Goal: Information Seeking & Learning: Check status

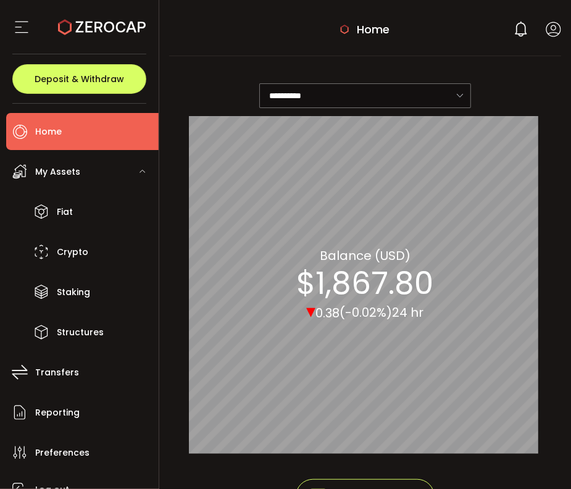
click at [510, 71] on div "**********" at bounding box center [365, 92] width 353 height 48
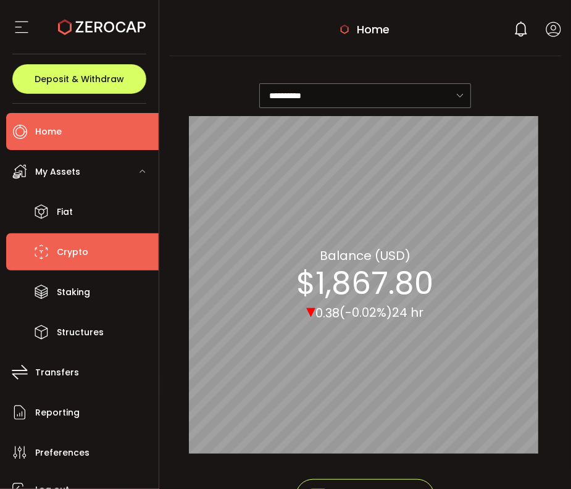
click at [69, 252] on span "Crypto" at bounding box center [72, 252] width 31 height 18
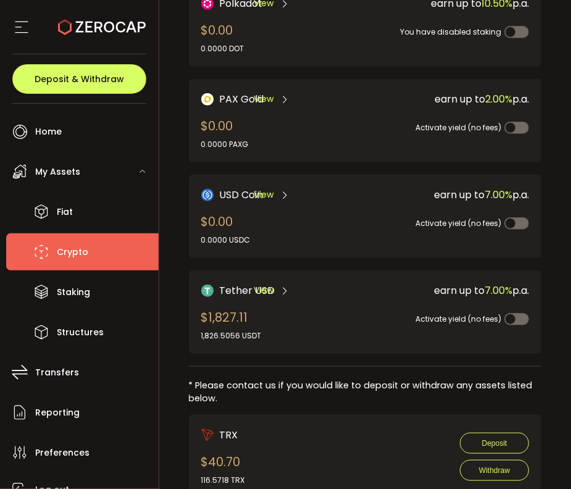
scroll to position [308, 0]
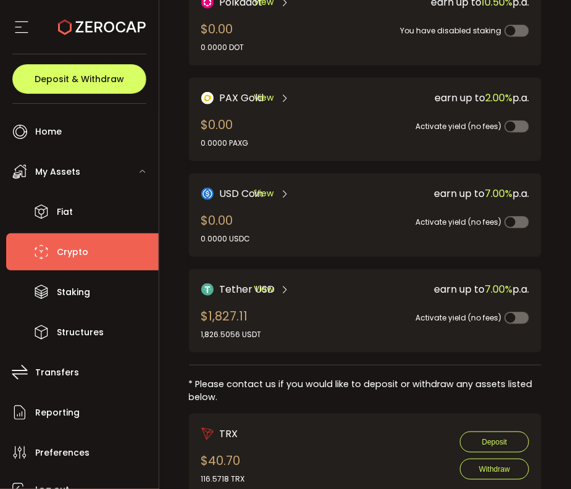
click at [284, 286] on icon at bounding box center [284, 289] width 10 height 10
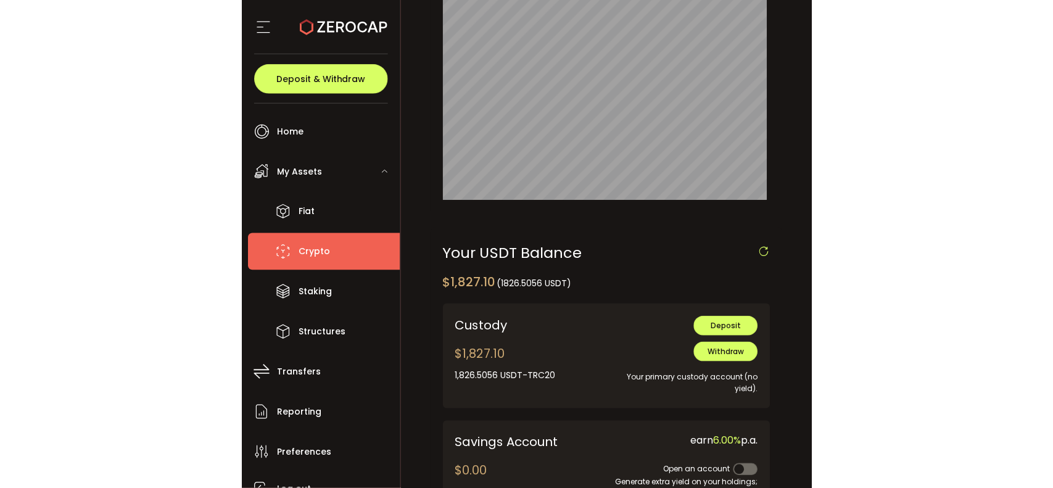
scroll to position [370, 0]
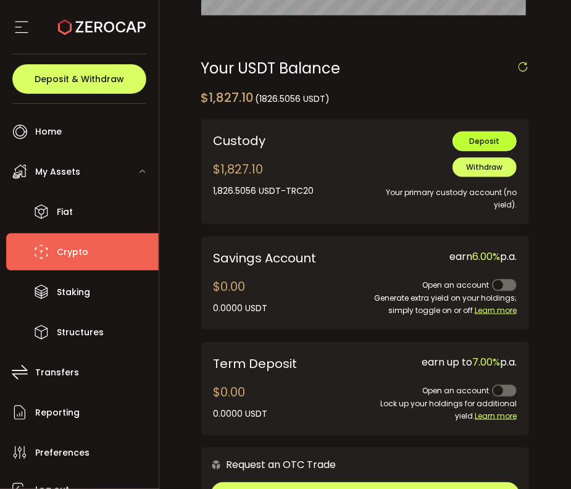
click at [477, 144] on span "Deposit" at bounding box center [484, 141] width 30 height 10
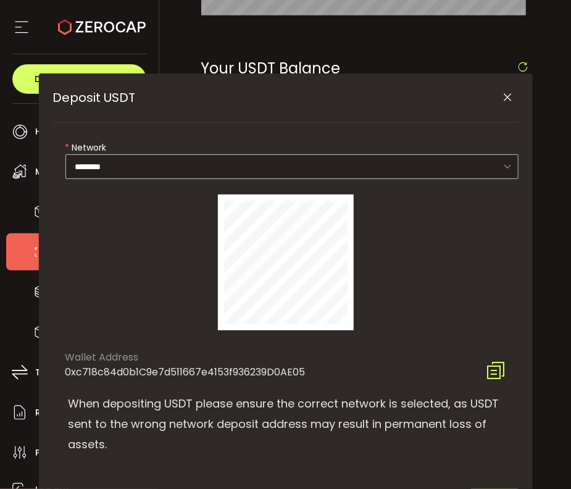
click at [506, 163] on icon "Deposit USDT" at bounding box center [507, 166] width 15 height 25
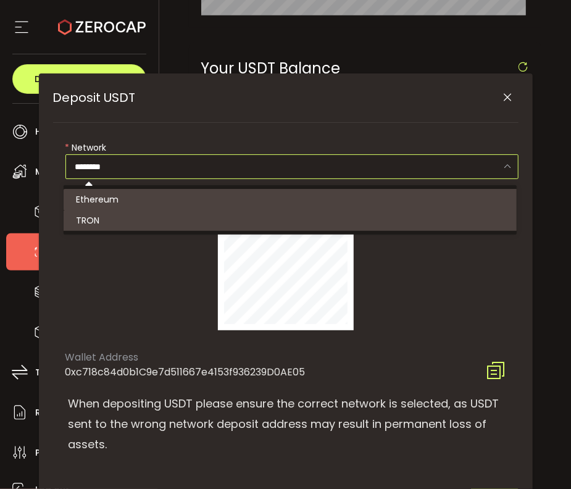
click at [174, 224] on li "TRON" at bounding box center [292, 220] width 457 height 21
type input "****"
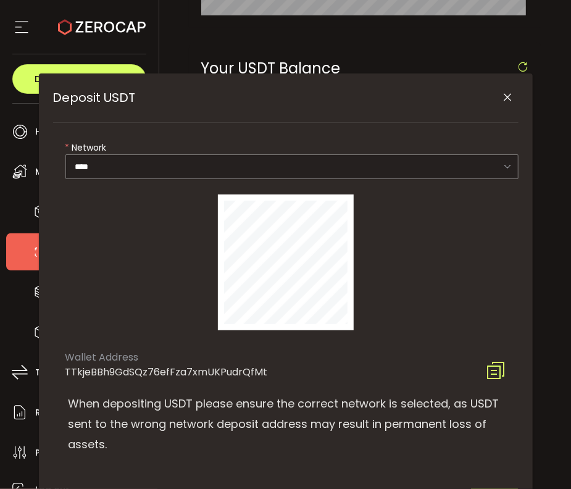
click at [505, 97] on icon "Close" at bounding box center [507, 97] width 12 height 12
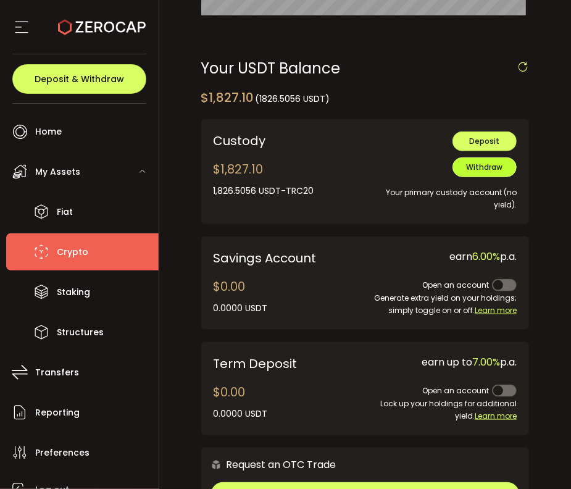
click at [473, 163] on span "Withdraw" at bounding box center [484, 167] width 36 height 10
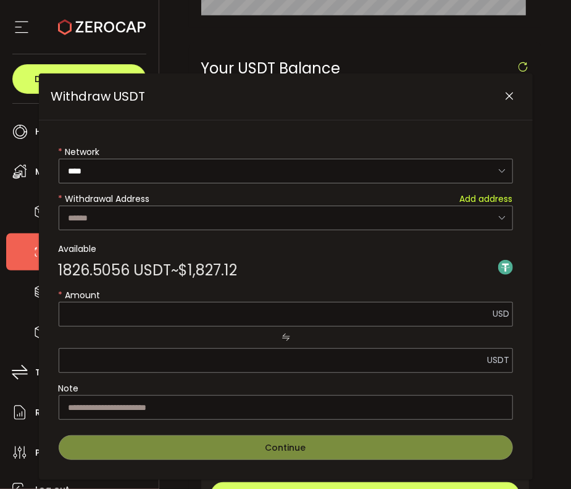
click at [506, 96] on icon "Close" at bounding box center [509, 96] width 12 height 12
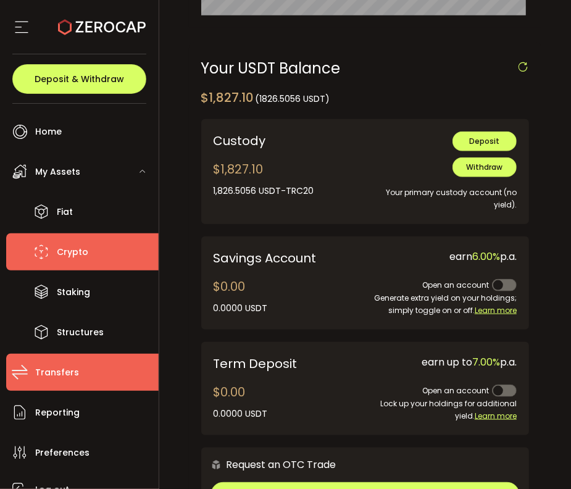
click at [53, 372] on span "Transfers" at bounding box center [57, 372] width 44 height 18
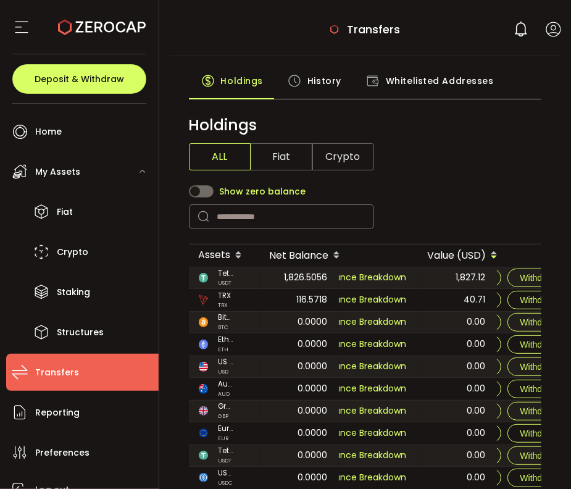
click at [458, 160] on div "Holdings ALL Fiat Crypto" at bounding box center [365, 142] width 353 height 57
click at [323, 82] on span "History" at bounding box center [324, 80] width 34 height 25
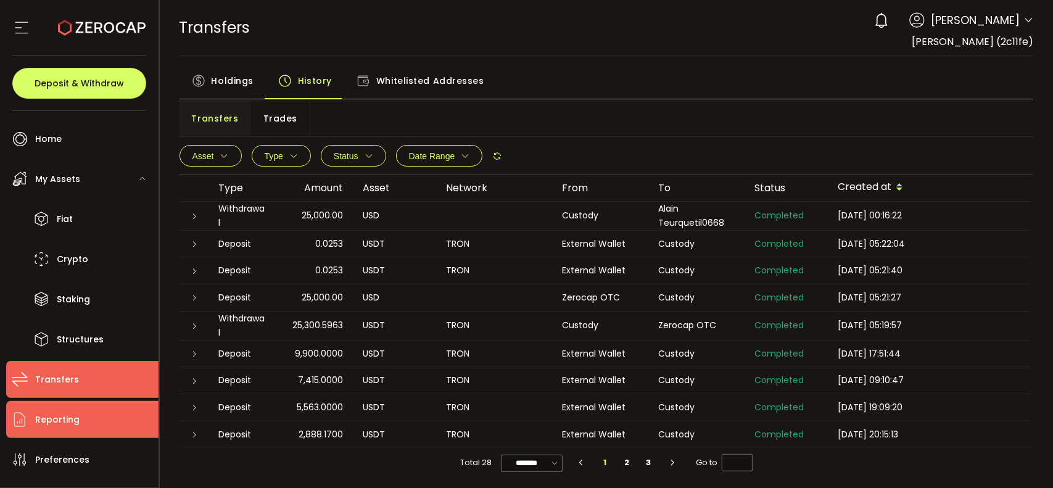
click at [68, 421] on span "Reporting" at bounding box center [57, 420] width 44 height 18
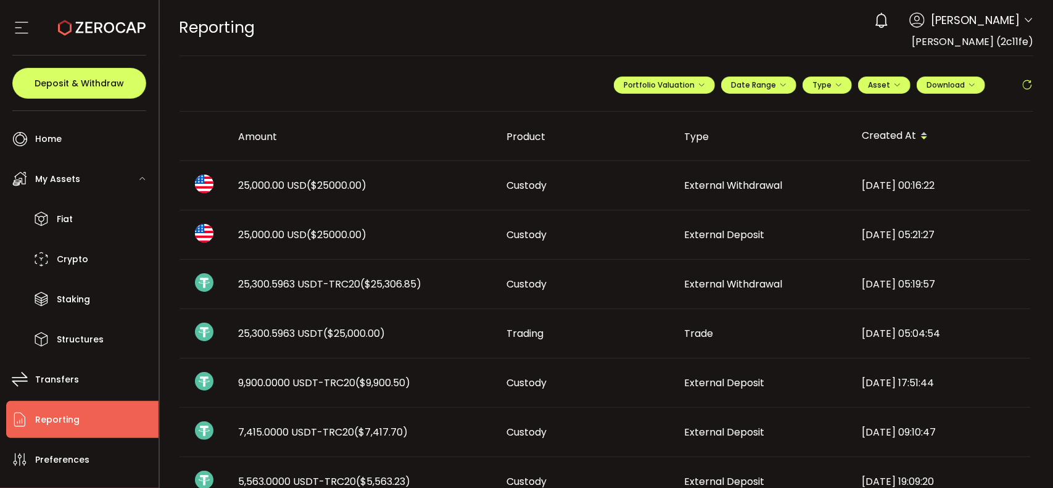
click at [384, 383] on span "($9,900.50)" at bounding box center [383, 383] width 55 height 14
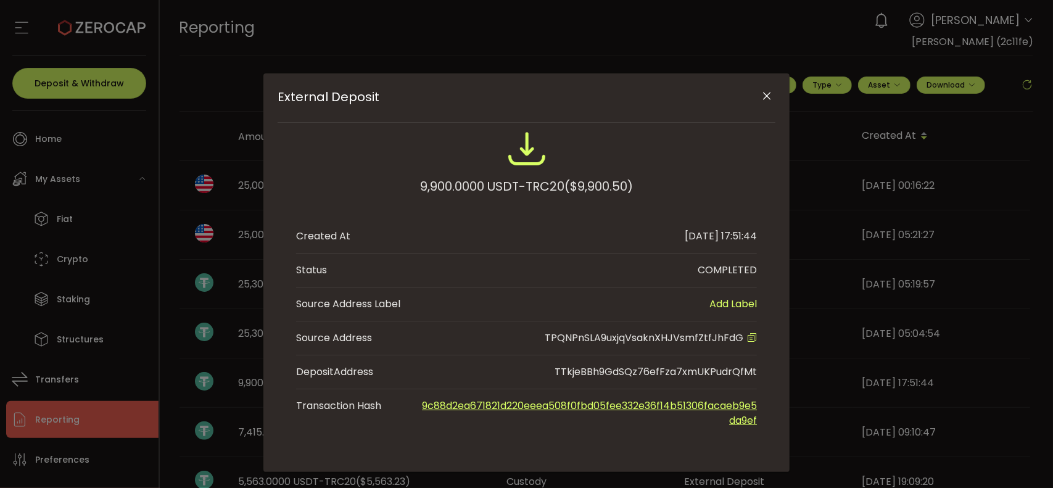
click at [515, 85] on div "External Deposit" at bounding box center [527, 97] width 498 height 49
click at [318, 46] on div "External Deposit 9,900.0000 USDT-TRC20 ($9,900.50) Created At [DATE] 17:51:44 S…" at bounding box center [526, 244] width 1053 height 488
click at [570, 96] on icon "Close" at bounding box center [767, 96] width 12 height 12
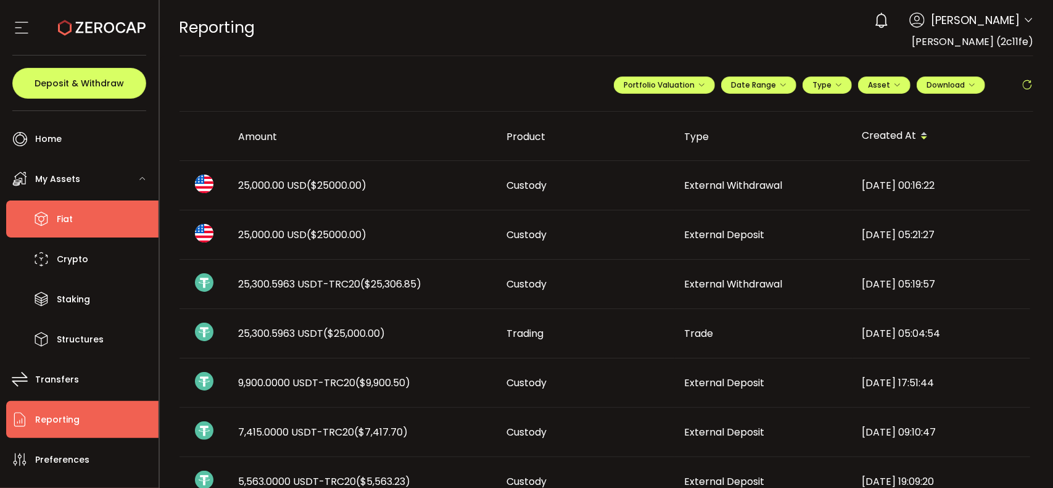
click at [70, 218] on span "Fiat" at bounding box center [65, 219] width 16 height 18
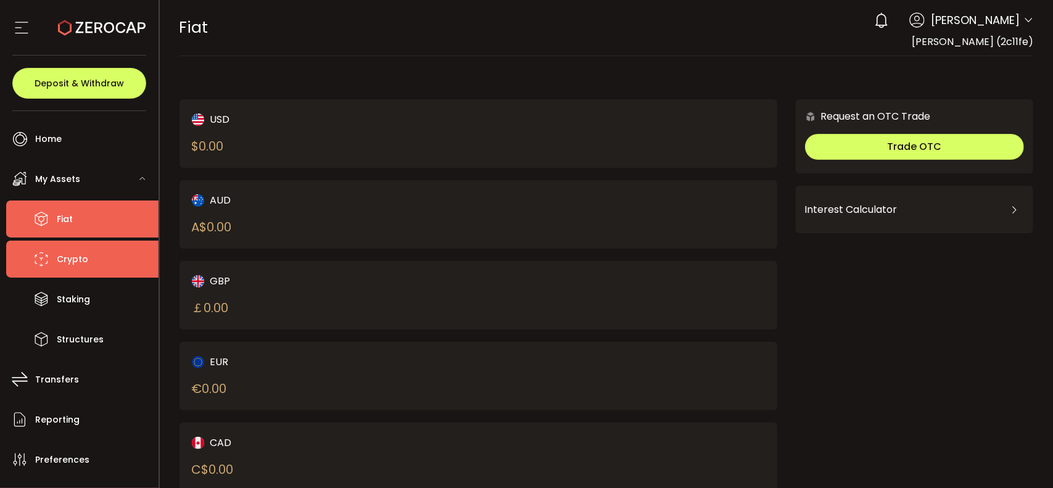
click at [76, 259] on span "Crypto" at bounding box center [72, 259] width 31 height 18
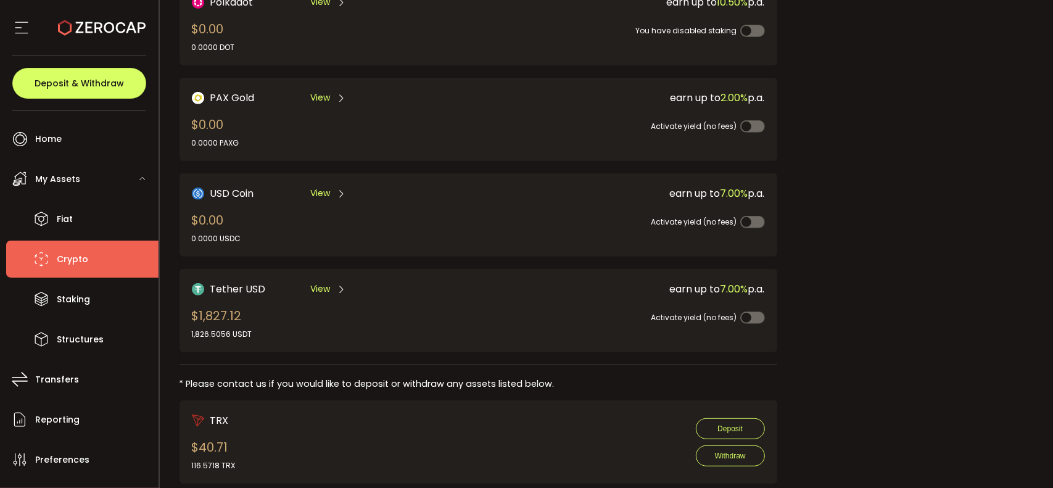
scroll to position [337, 0]
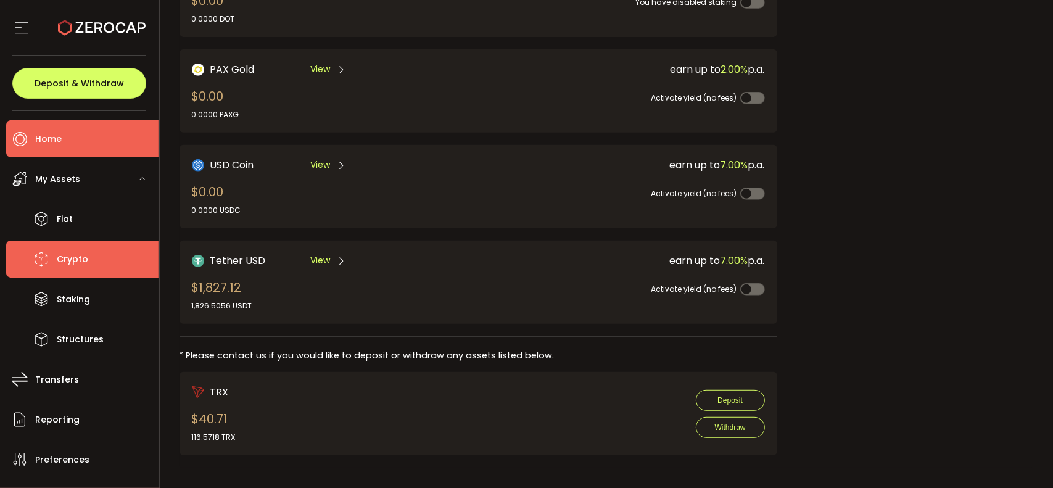
click at [54, 135] on span "Home" at bounding box center [48, 139] width 27 height 18
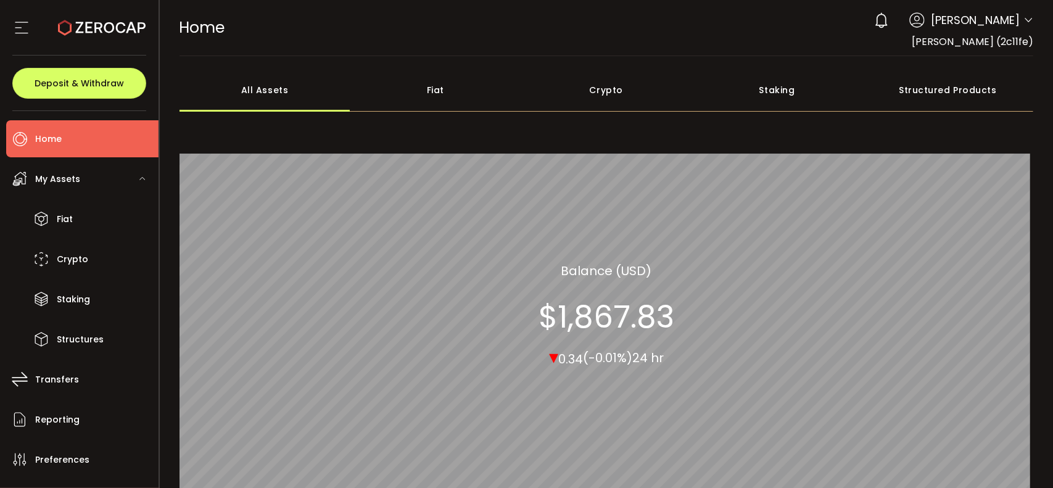
click at [62, 178] on span "My Assets" at bounding box center [57, 179] width 45 height 18
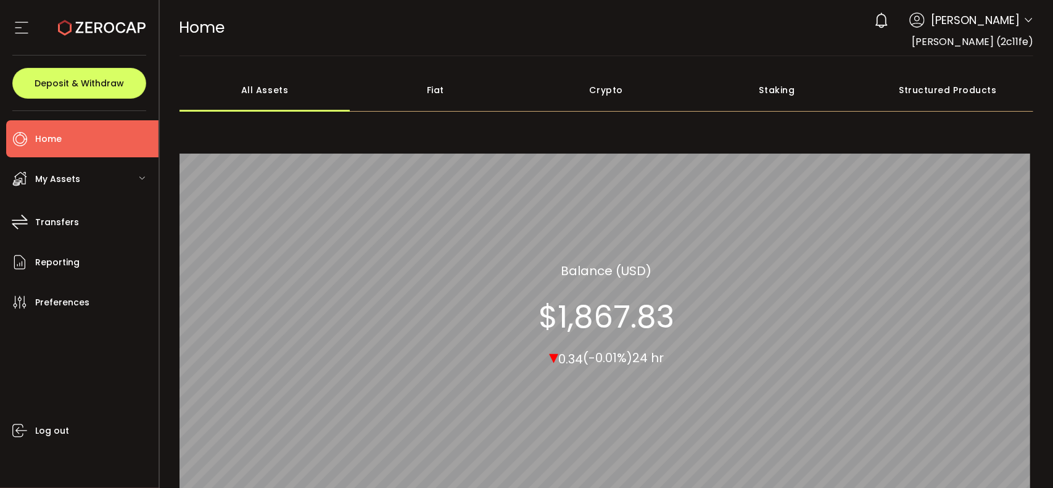
click at [62, 178] on span "My Assets" at bounding box center [57, 179] width 45 height 18
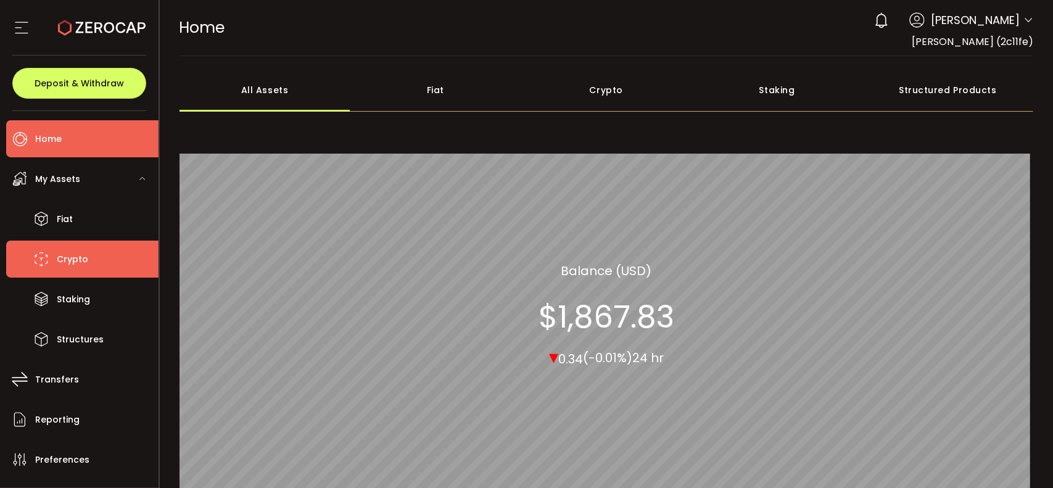
click at [71, 262] on span "Crypto" at bounding box center [72, 259] width 31 height 18
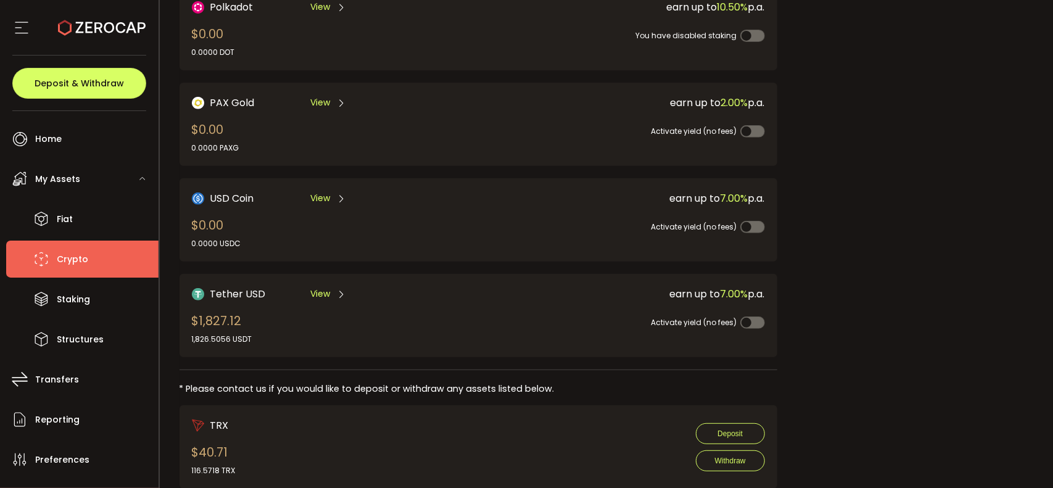
scroll to position [308, 0]
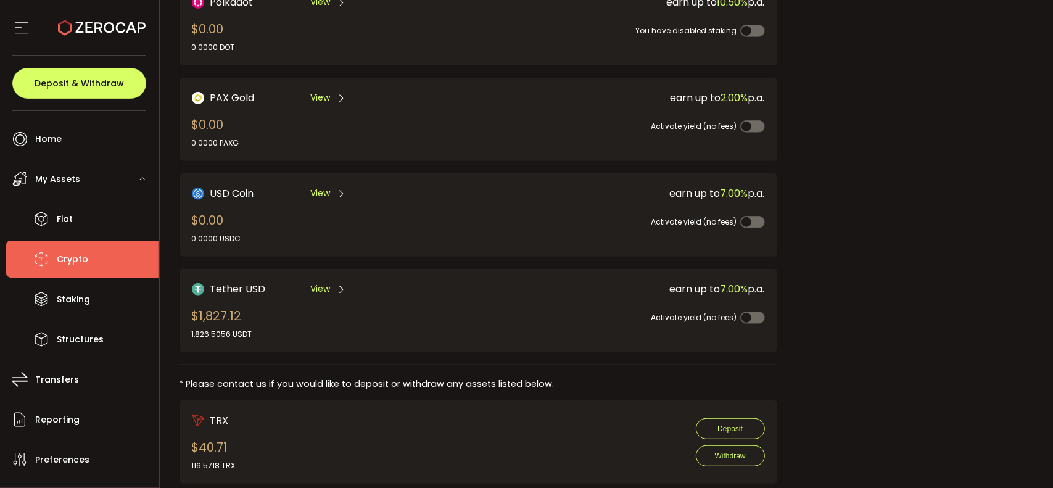
click at [318, 284] on span "View" at bounding box center [320, 289] width 20 height 13
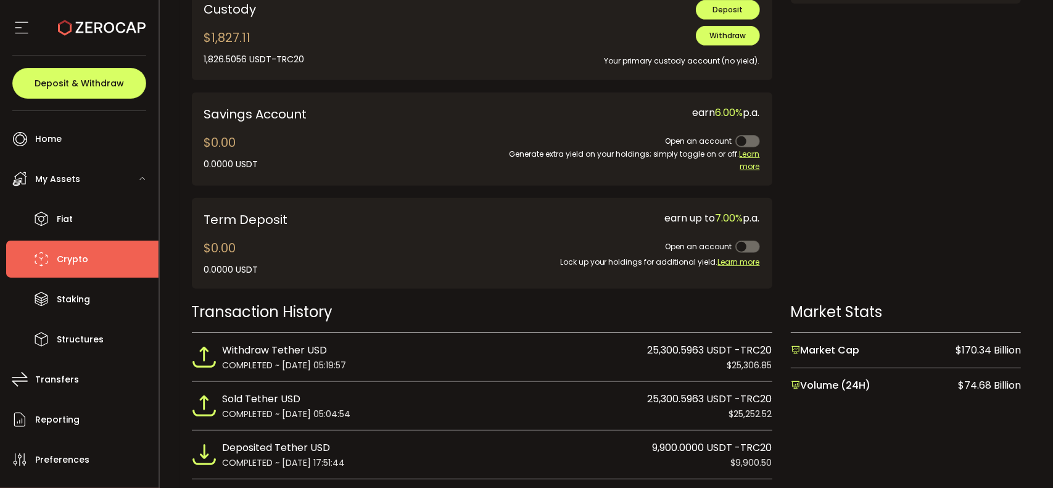
scroll to position [494, 0]
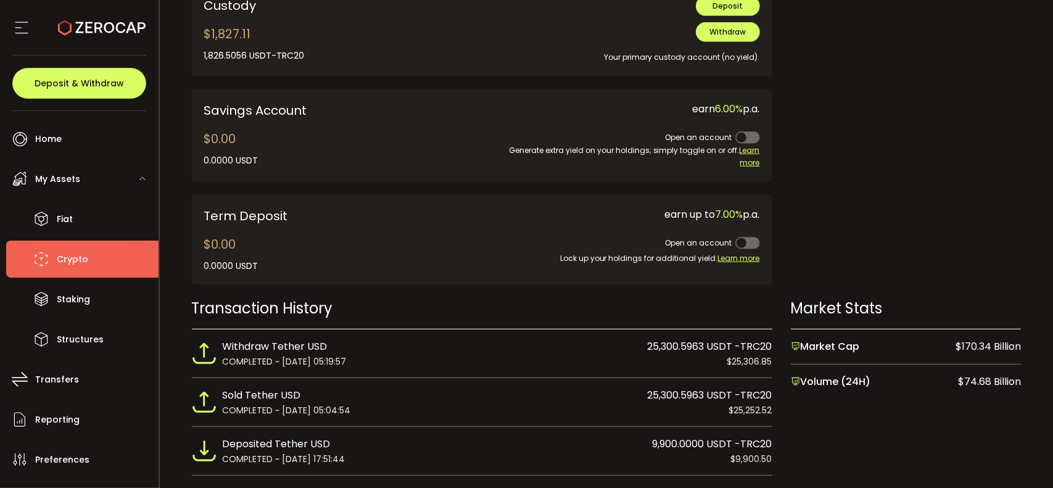
click at [570, 442] on span "9,900.0000 USDT -TRC20" at bounding box center [713, 444] width 120 height 16
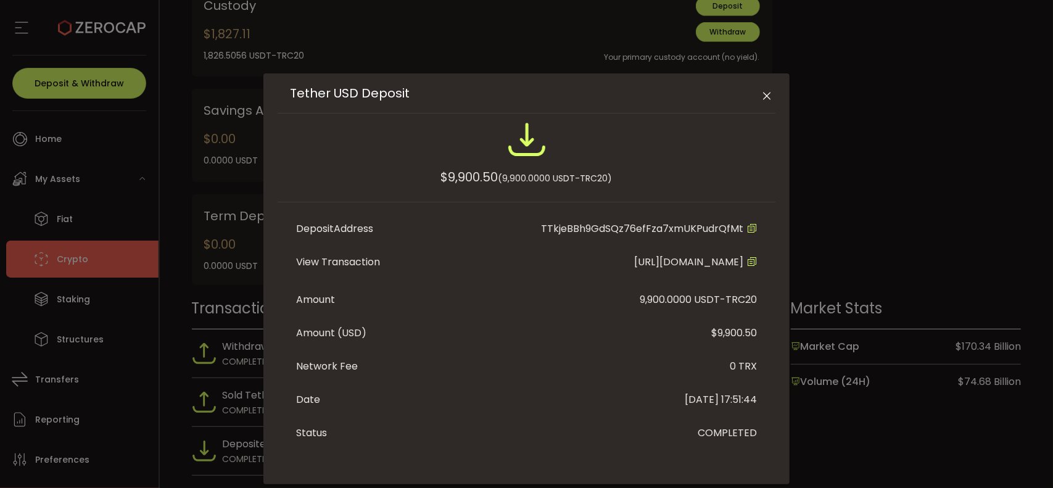
click at [570, 98] on icon "Close" at bounding box center [767, 96] width 12 height 12
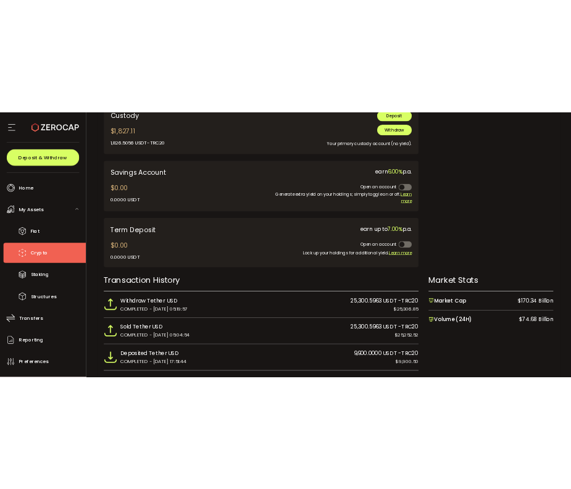
scroll to position [308, 0]
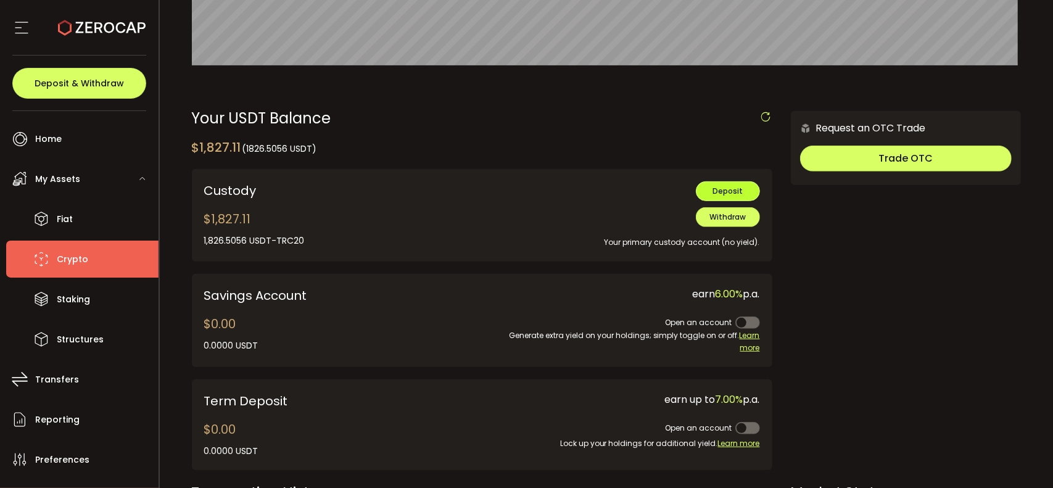
click at [570, 194] on span "Deposit" at bounding box center [728, 191] width 30 height 10
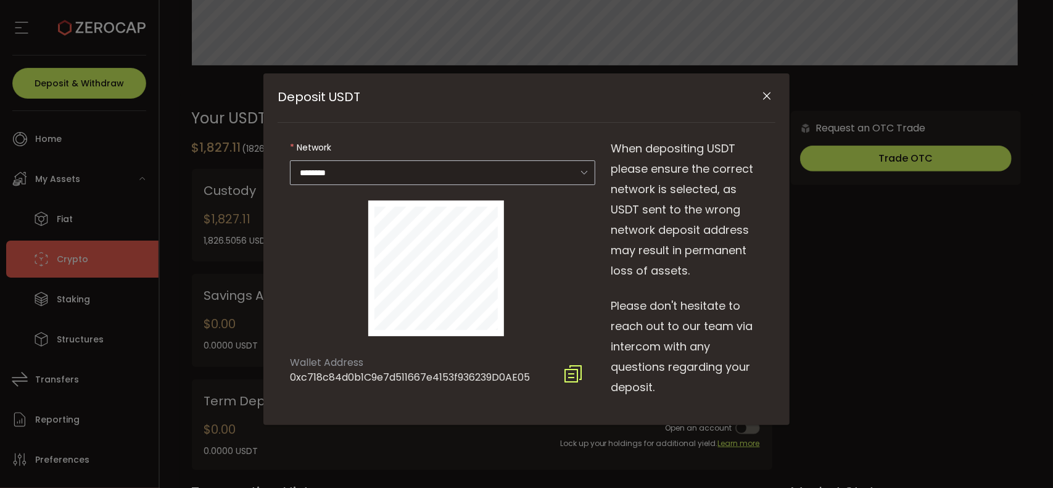
click at [570, 170] on icon "Deposit USDT" at bounding box center [584, 172] width 15 height 25
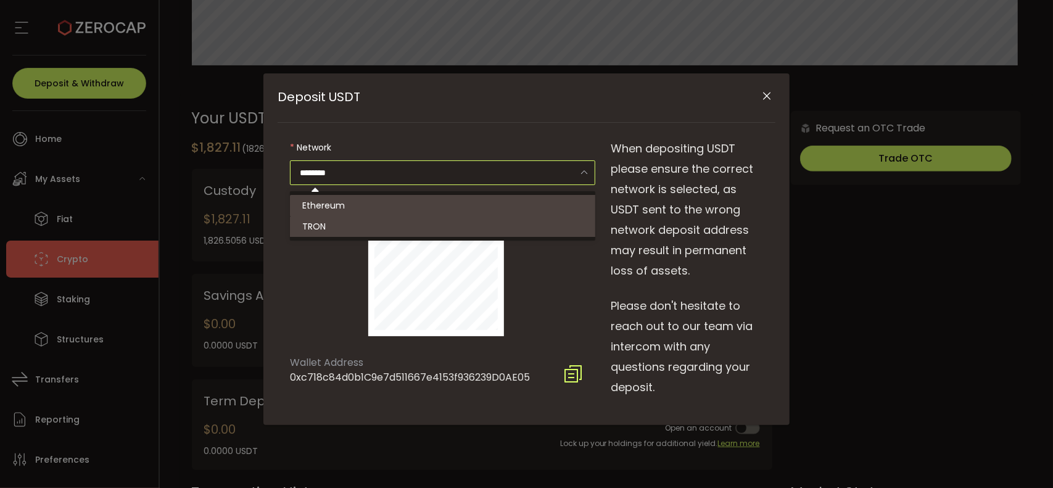
click at [318, 225] on span "TRON" at bounding box center [313, 226] width 23 height 12
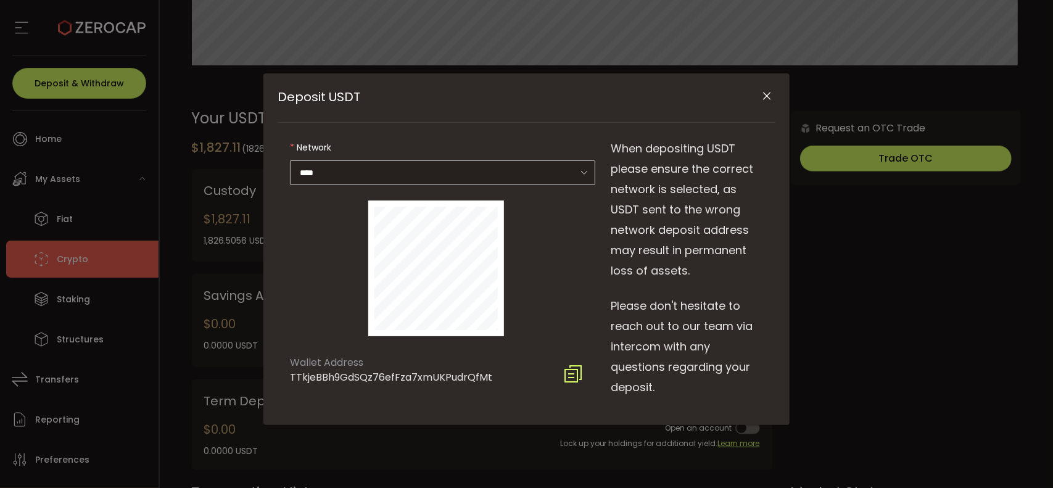
click at [570, 167] on icon "Deposit USDT" at bounding box center [584, 172] width 15 height 25
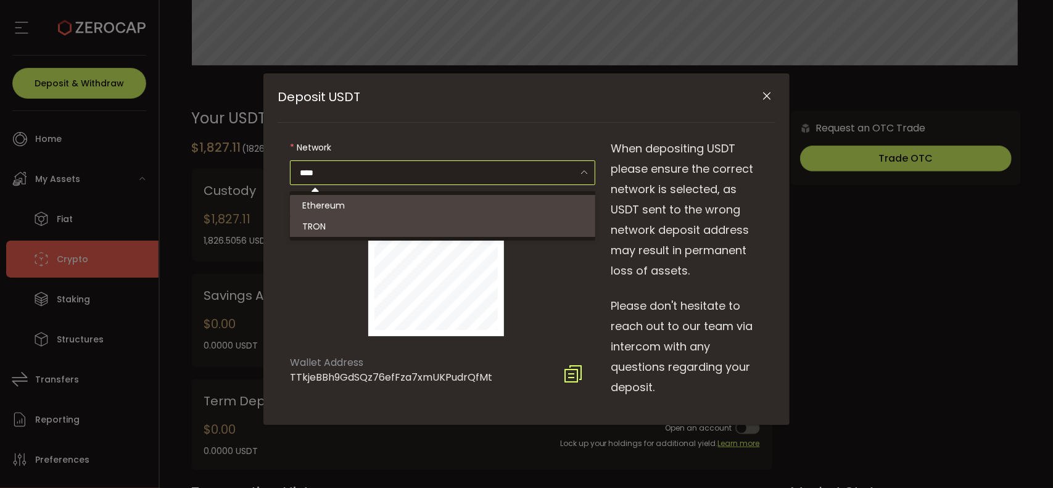
click at [321, 211] on span "Ethereum" at bounding box center [323, 205] width 43 height 12
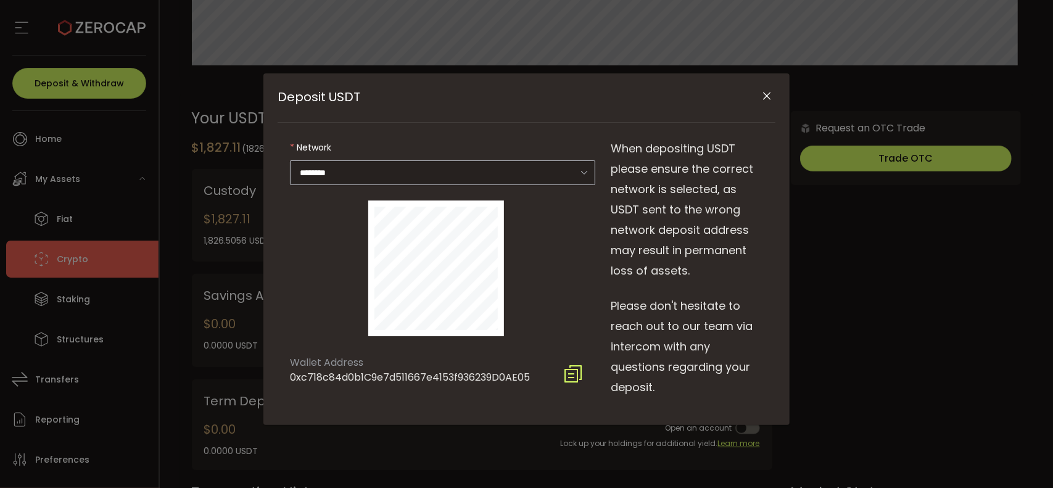
click at [570, 170] on icon "Deposit USDT" at bounding box center [584, 172] width 15 height 25
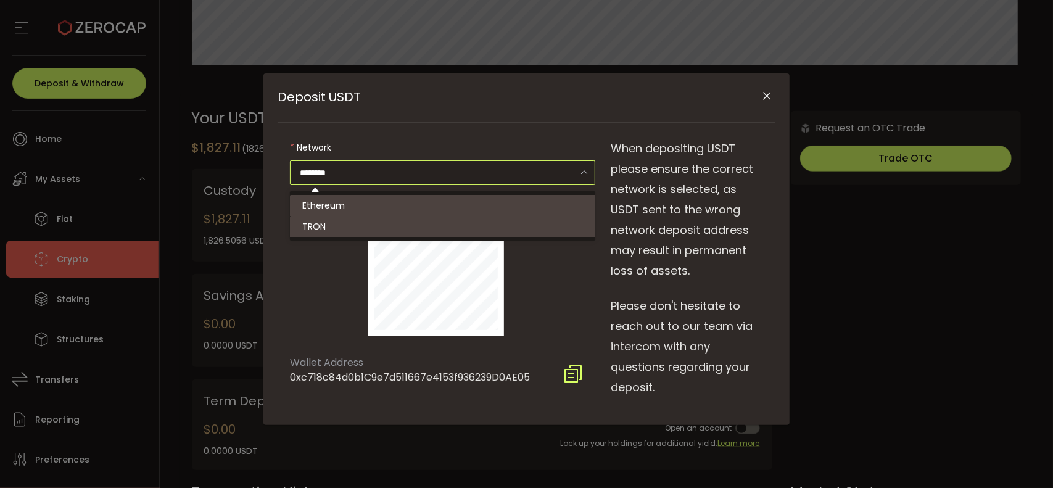
click at [316, 225] on span "TRON" at bounding box center [313, 226] width 23 height 12
type input "****"
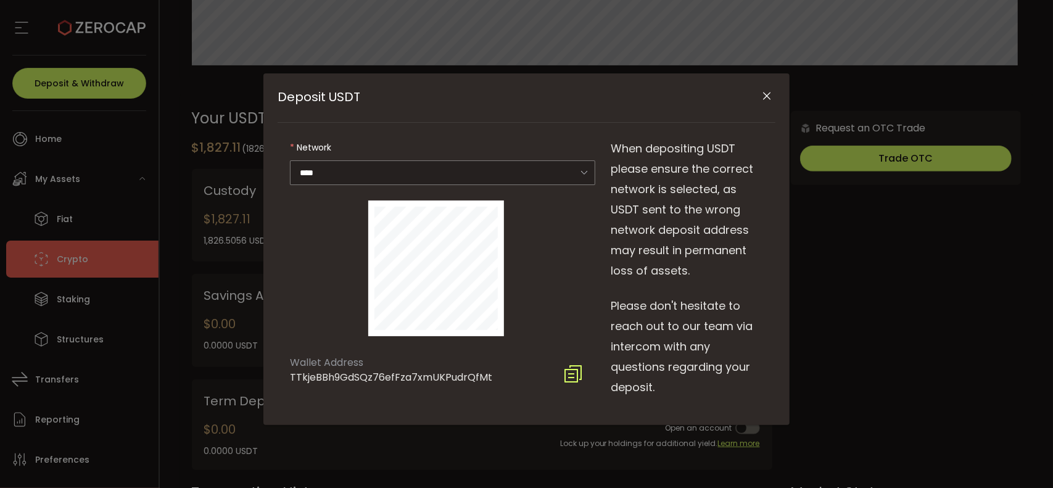
click at [570, 96] on icon "Close" at bounding box center [767, 96] width 12 height 12
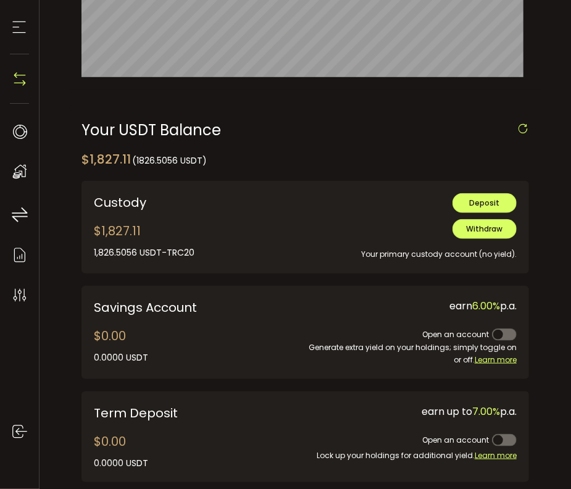
click at [18, 477] on div "Log out" at bounding box center [25, 396] width 39 height 166
click at [9, 474] on div "Log out" at bounding box center [25, 396] width 39 height 166
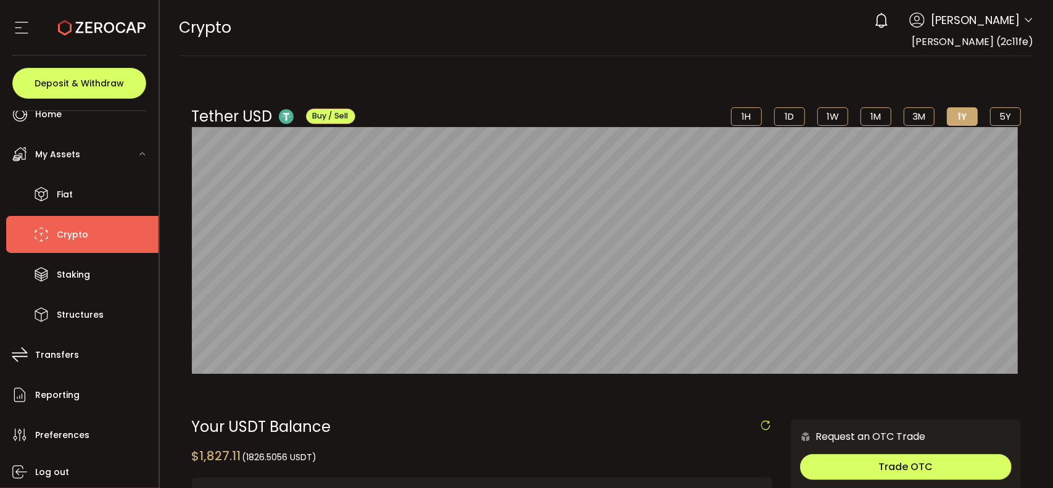
scroll to position [0, 0]
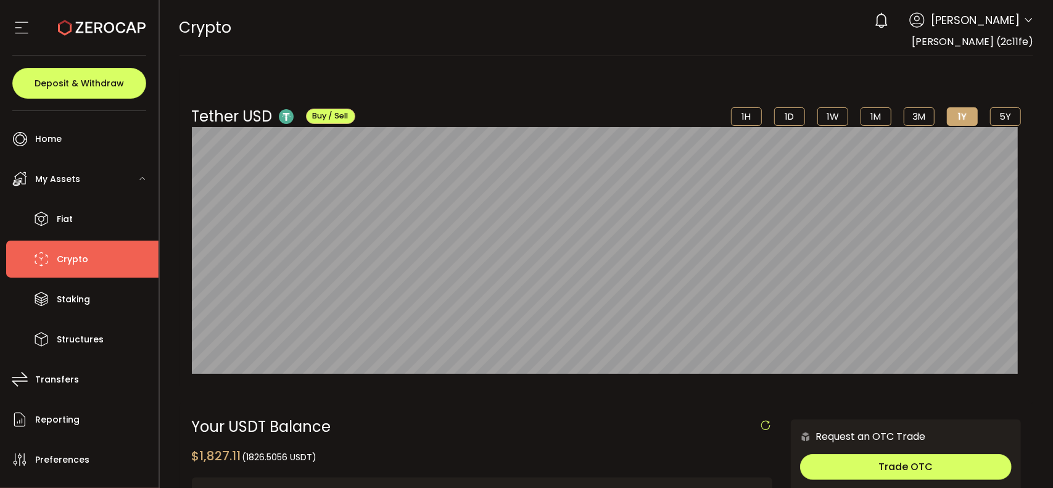
click at [59, 179] on span "My Assets" at bounding box center [57, 179] width 45 height 18
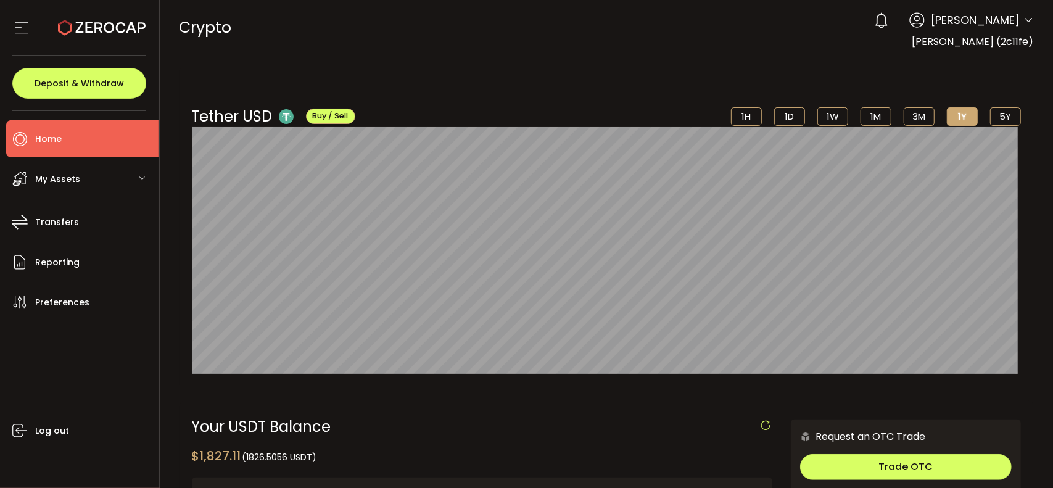
click at [44, 136] on span "Home" at bounding box center [48, 139] width 27 height 18
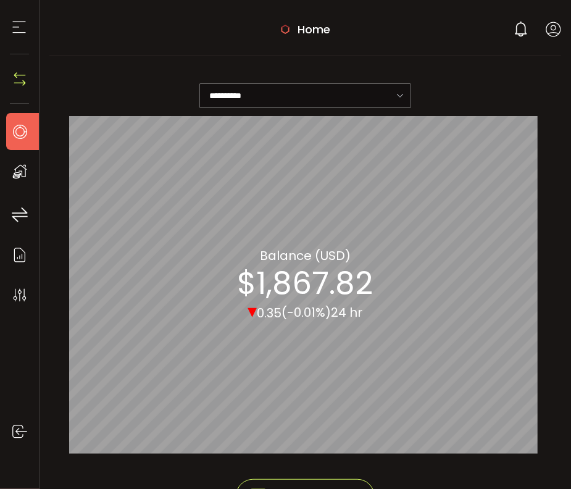
click at [250, 28] on div "Home Your verification is pending 0 [PERSON_NAME] Account [PERSON_NAME] (2c11fe…" at bounding box center [304, 29] width 511 height 18
click at [389, 13] on div "HOME Buy Power $0.00 USD Home Home Your verification is pending 0 [PERSON_NAME]…" at bounding box center [304, 28] width 511 height 56
click at [147, 97] on div "**********" at bounding box center [305, 92] width 472 height 48
click at [24, 139] on icon at bounding box center [19, 131] width 19 height 19
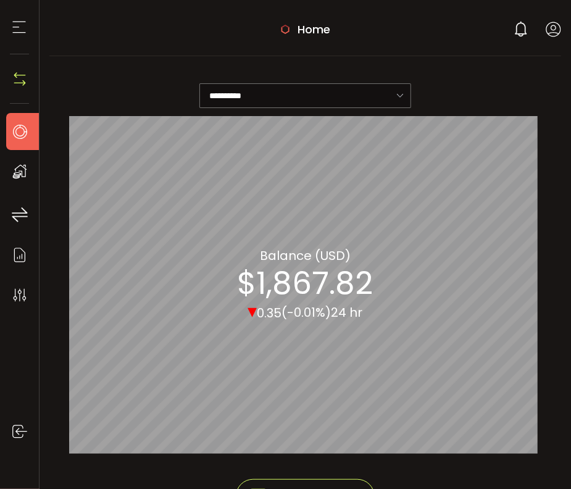
click at [231, 50] on div "HOME Buy Power $0.00 USD Home Home Your verification is pending 0 [PERSON_NAME]…" at bounding box center [304, 28] width 511 height 56
click at [284, 30] on icon at bounding box center [284, 29] width 9 height 9
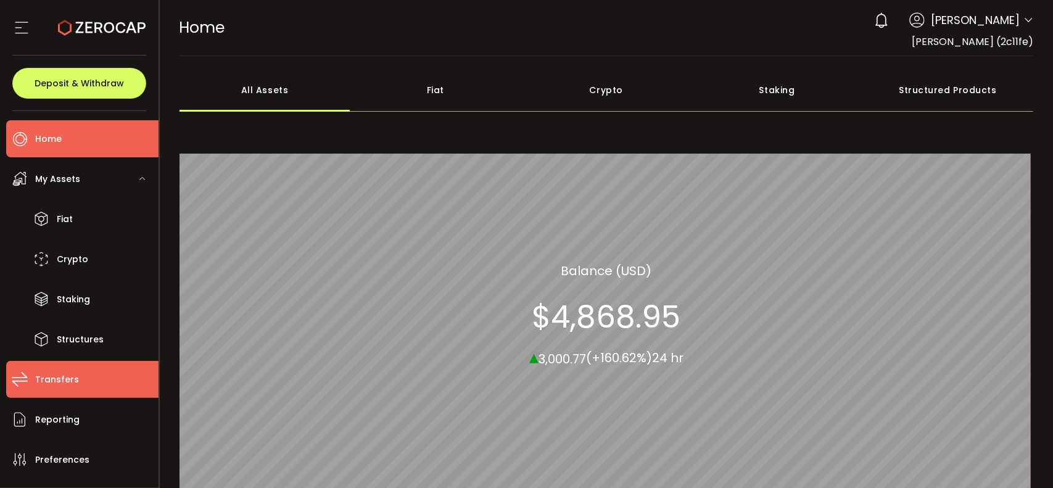
click at [47, 386] on span "Transfers" at bounding box center [57, 380] width 44 height 18
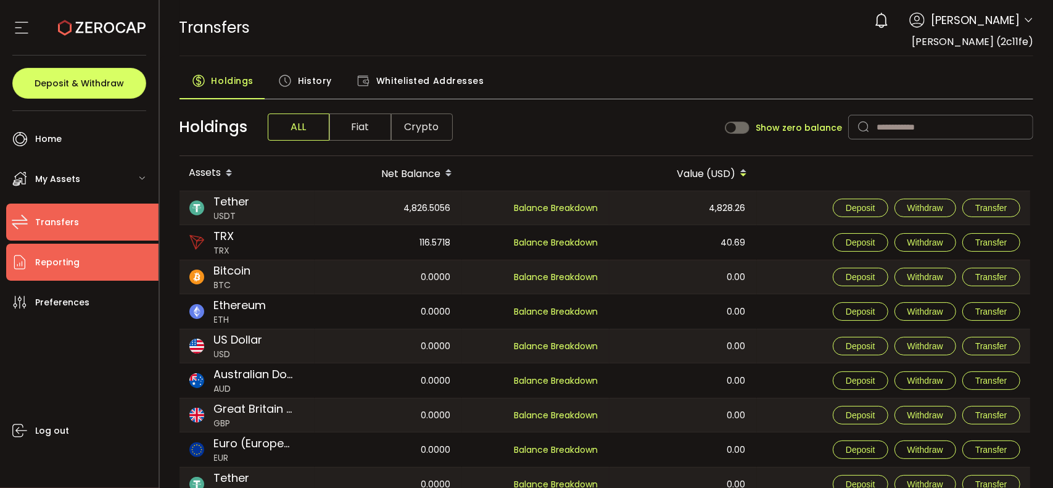
click at [65, 265] on span "Reporting" at bounding box center [57, 263] width 44 height 18
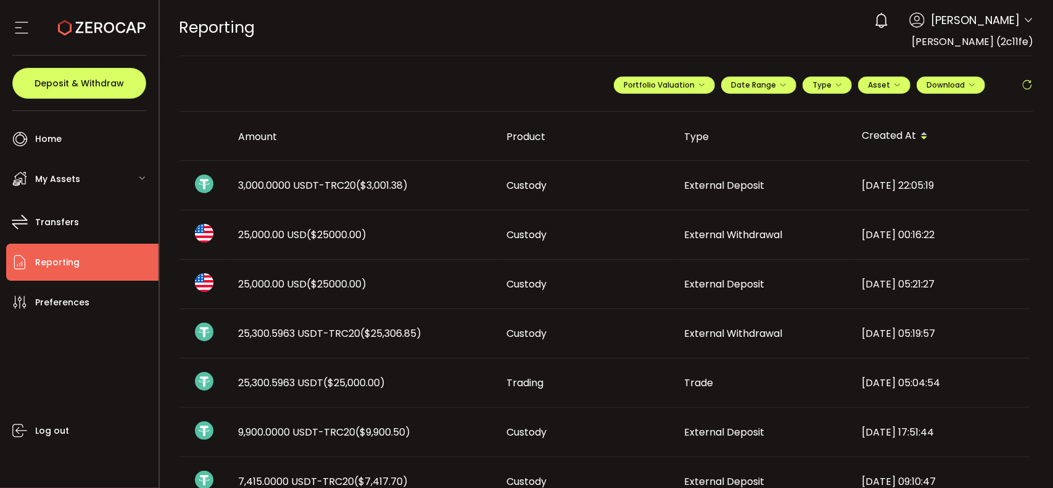
click at [268, 186] on span "3,000.0000 USDT-TRC20 ($3,001.38)" at bounding box center [324, 185] width 170 height 14
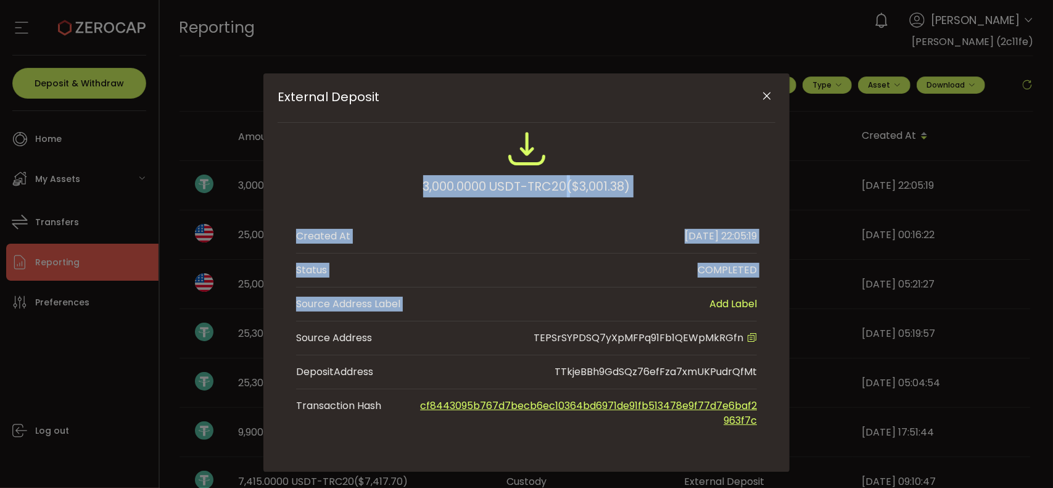
drag, startPoint x: 420, startPoint y: 187, endPoint x: 659, endPoint y: 320, distance: 274.2
click at [570, 320] on div "3,000.0000 USDT-TRC20 ($3,001.38) Created At [DATE] 22:05:19 Status COMPLETED S…" at bounding box center [526, 283] width 461 height 308
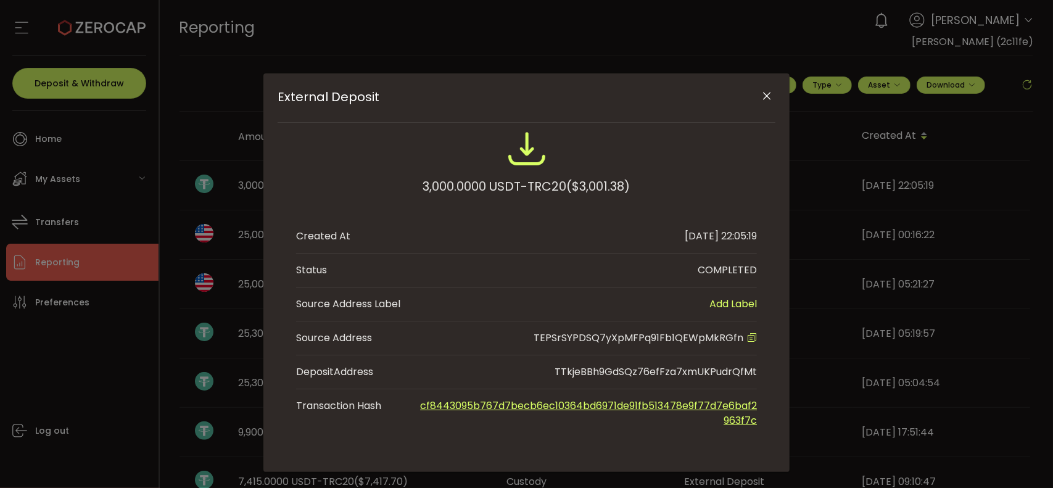
click at [426, 43] on div "External Deposit 3,000.0000 USDT-TRC20 ($3,001.38) Created At [DATE] 22:05:19 S…" at bounding box center [526, 244] width 1053 height 488
click at [570, 92] on icon "Close" at bounding box center [767, 96] width 12 height 12
